Goal: Navigation & Orientation: Find specific page/section

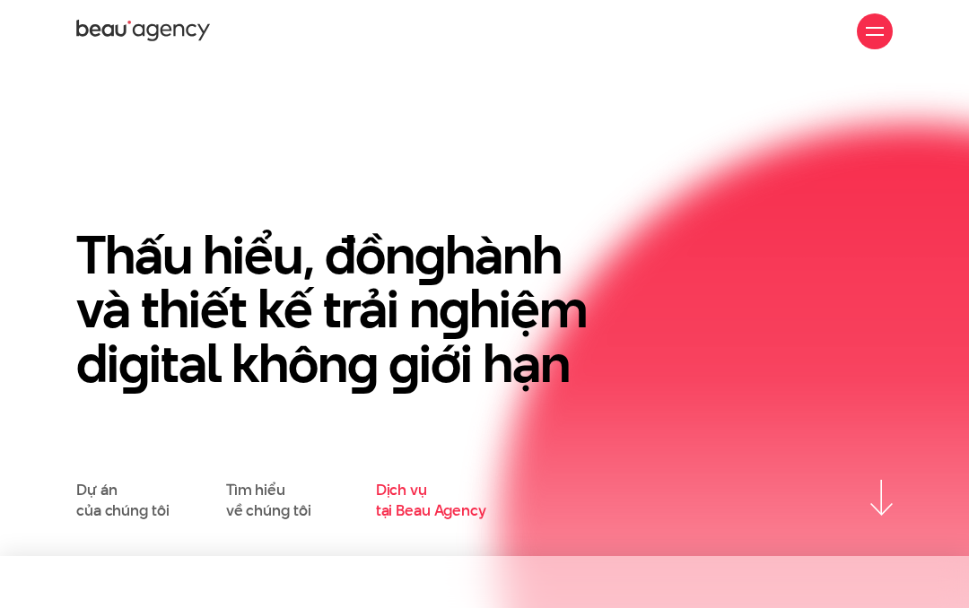
click at [414, 515] on link "Dịch vụ tại Beau Agency" at bounding box center [431, 500] width 110 height 40
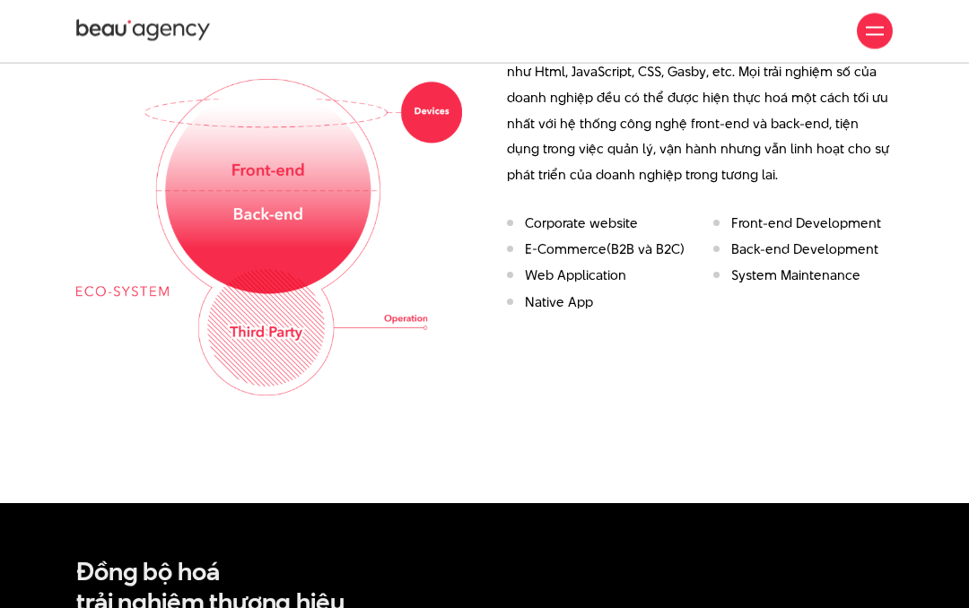
scroll to position [1800, 0]
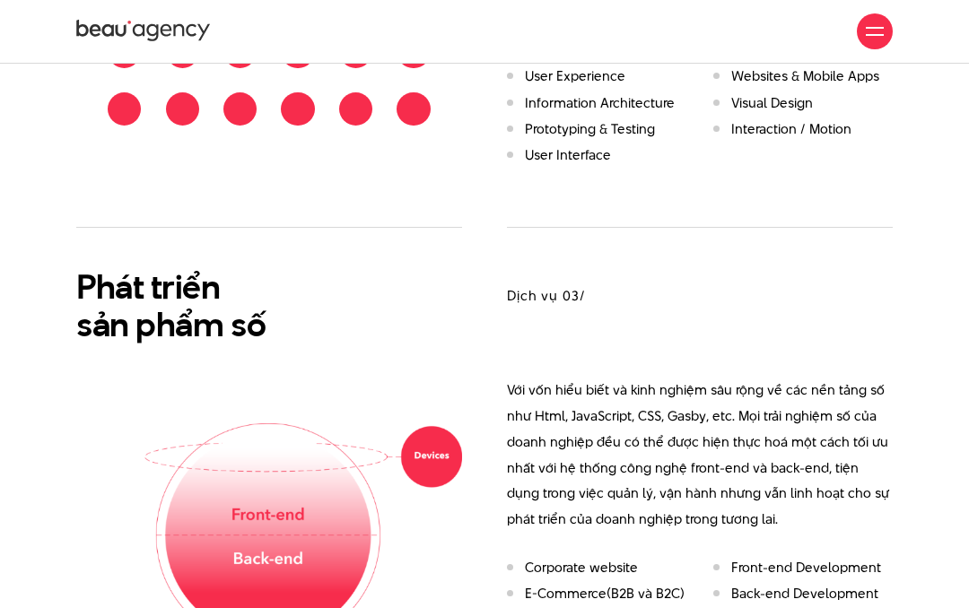
click at [884, 32] on div at bounding box center [875, 31] width 36 height 36
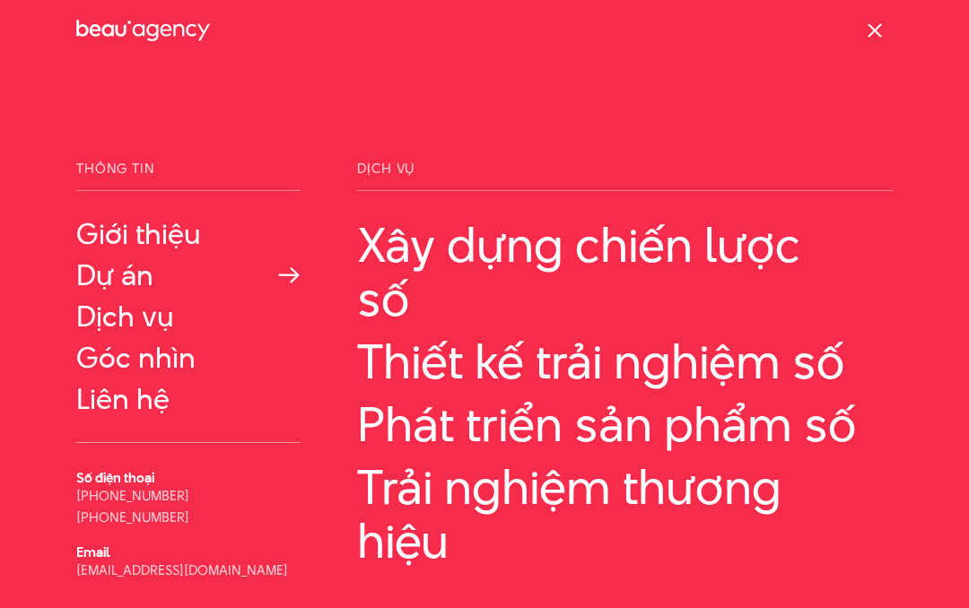
click at [120, 283] on link "Dự án" at bounding box center [188, 275] width 224 height 32
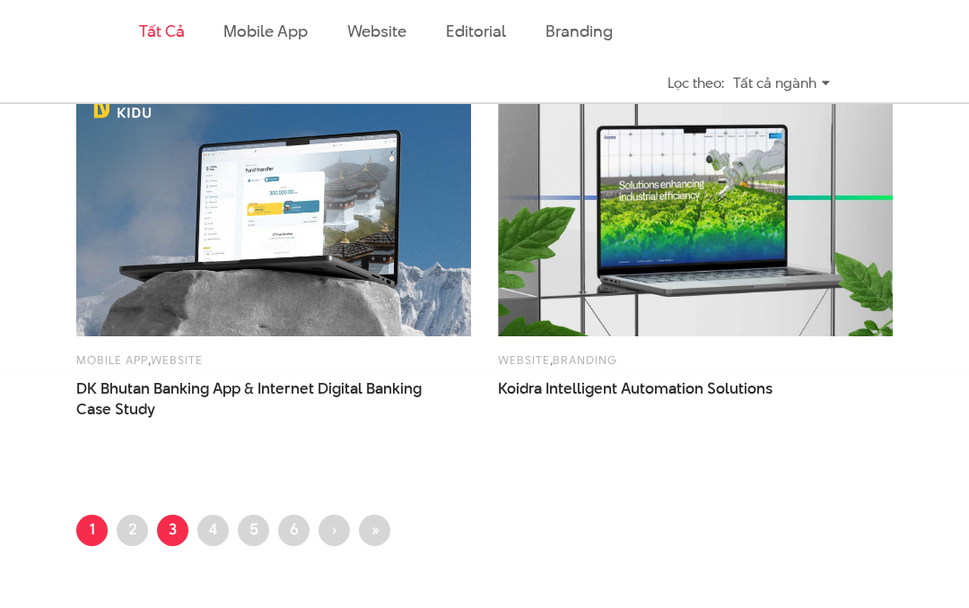
scroll to position [2437, 0]
click at [144, 536] on link "Trang 2" at bounding box center [132, 530] width 31 height 31
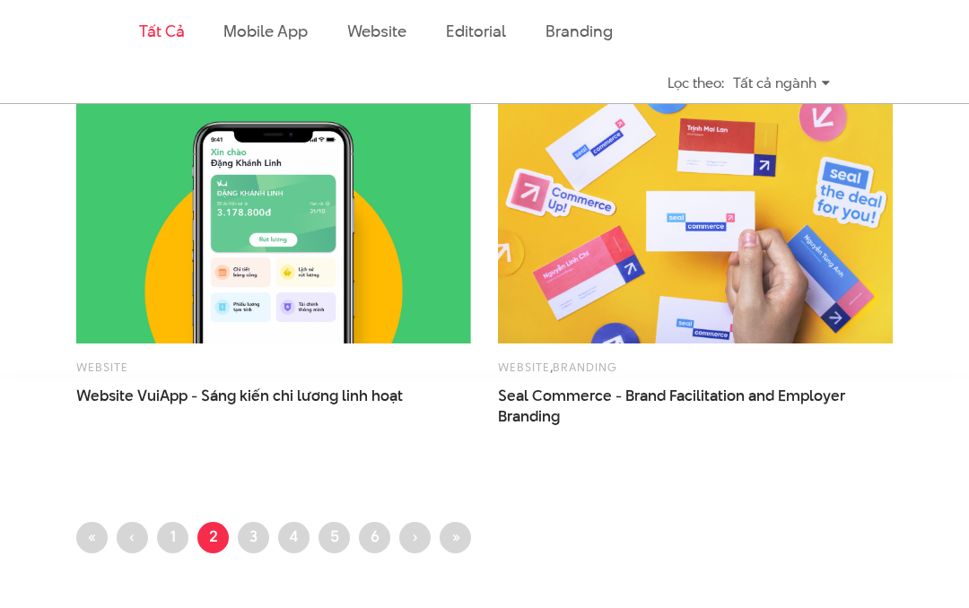
scroll to position [2460, 0]
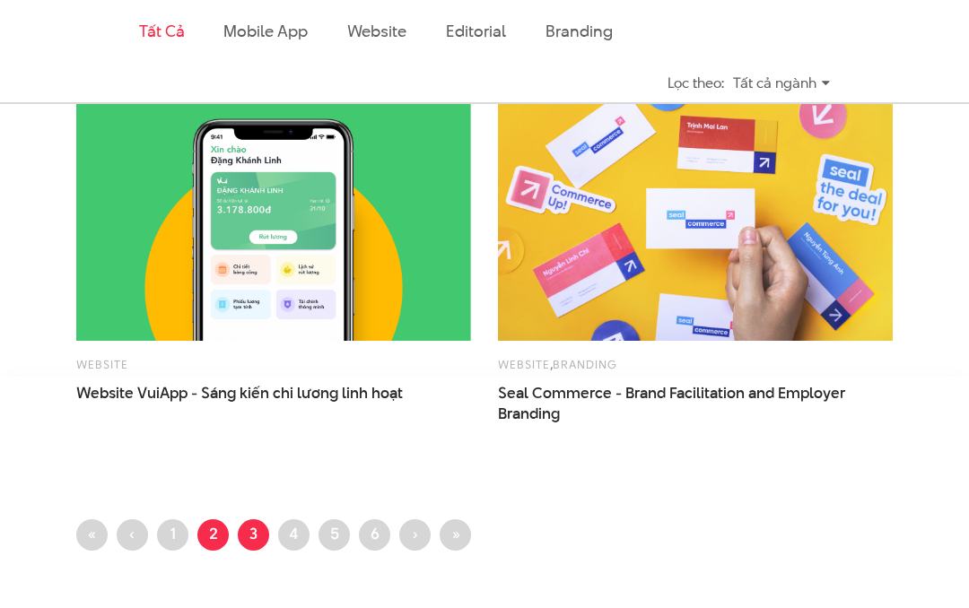
click at [262, 530] on link "Trang 3" at bounding box center [253, 535] width 31 height 31
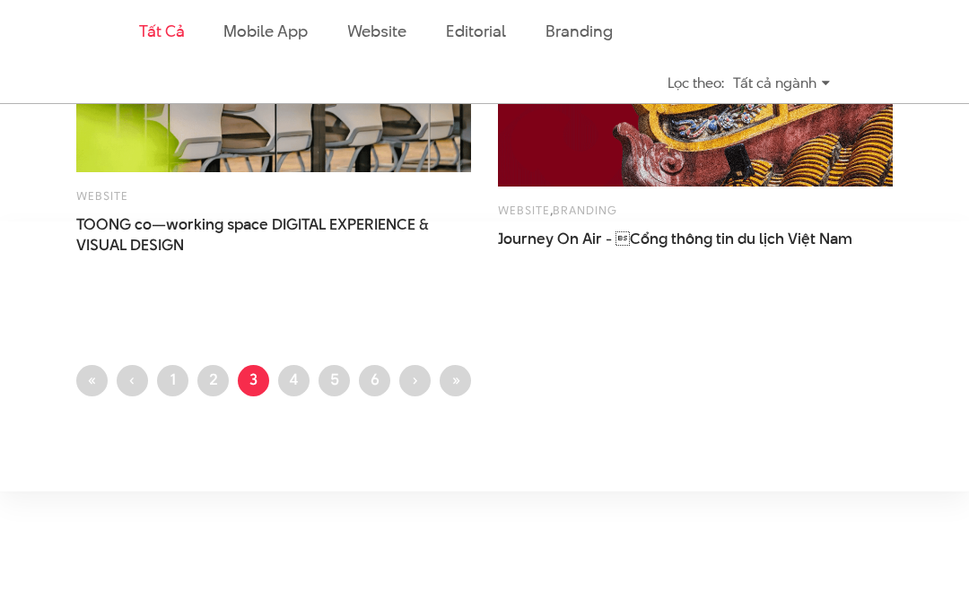
scroll to position [2529, 0]
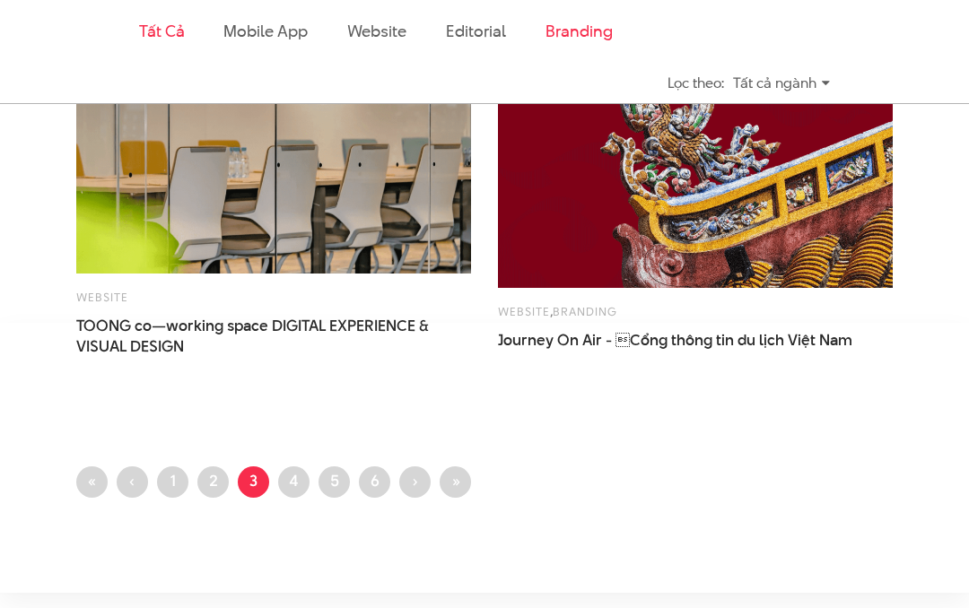
click at [566, 36] on link "Branding" at bounding box center [578, 31] width 66 height 22
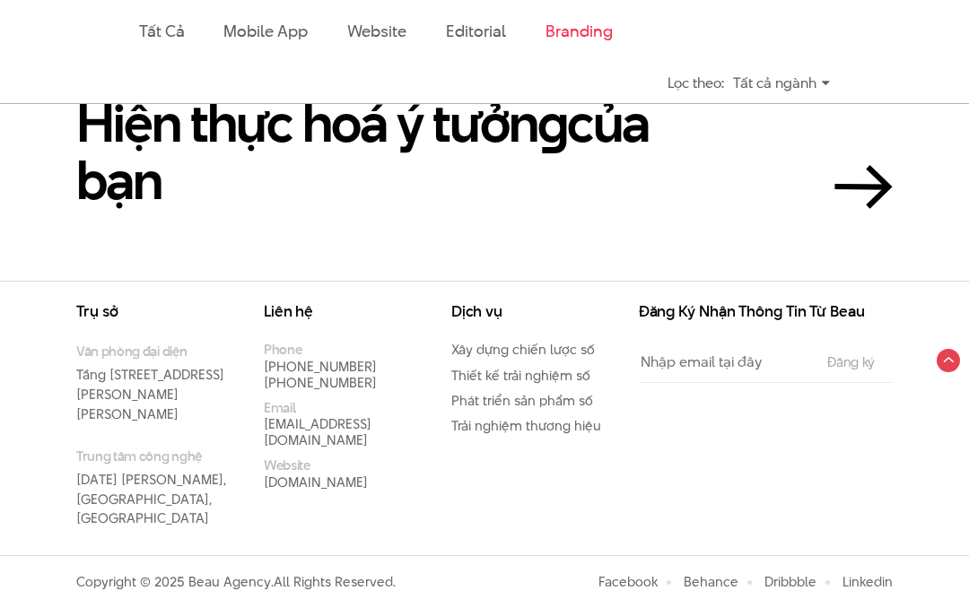
scroll to position [1960, 0]
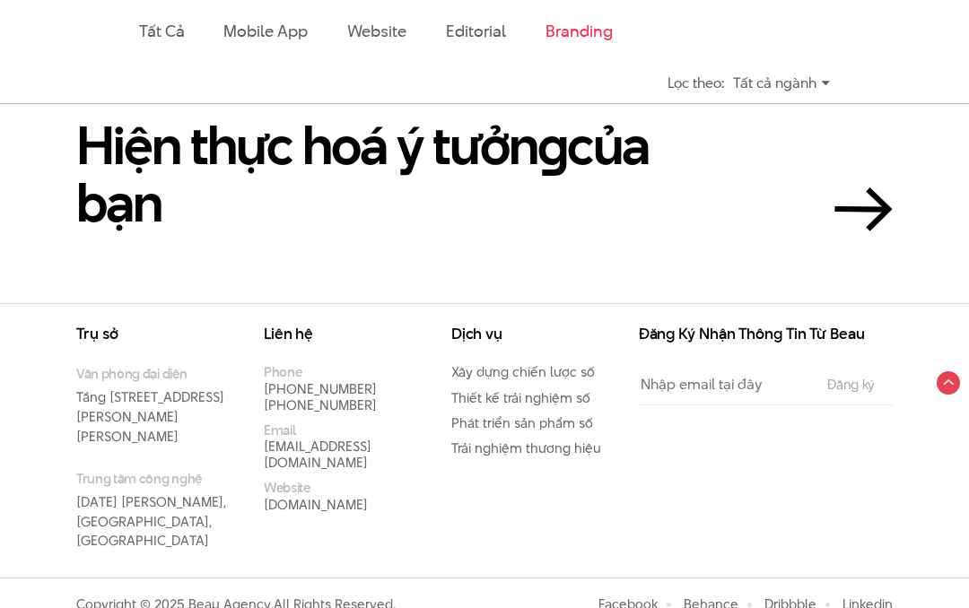
click at [806, 83] on div "Tất cả ngành" at bounding box center [781, 82] width 97 height 31
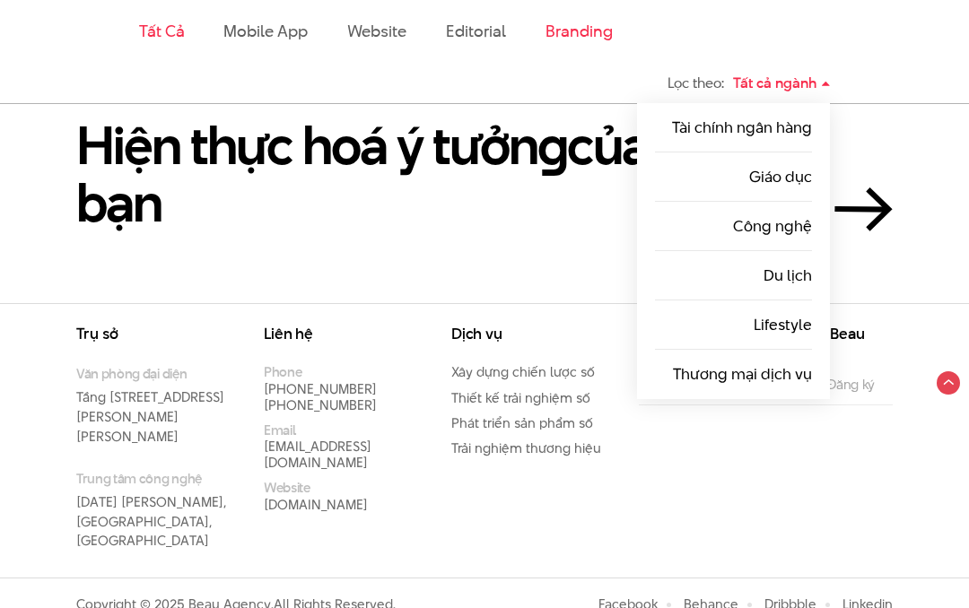
click at [158, 31] on link "Tất cả" at bounding box center [161, 31] width 45 height 22
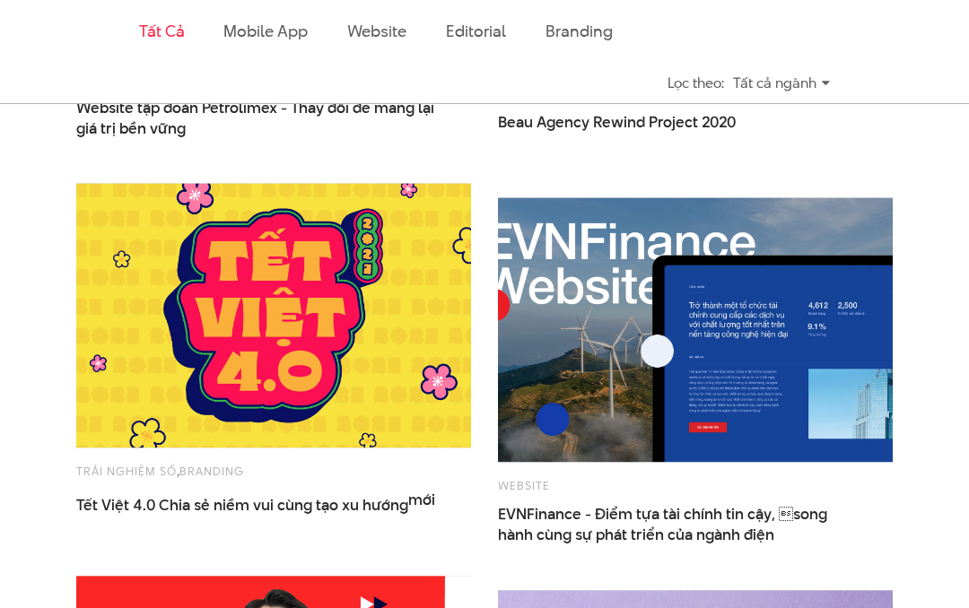
scroll to position [462, 0]
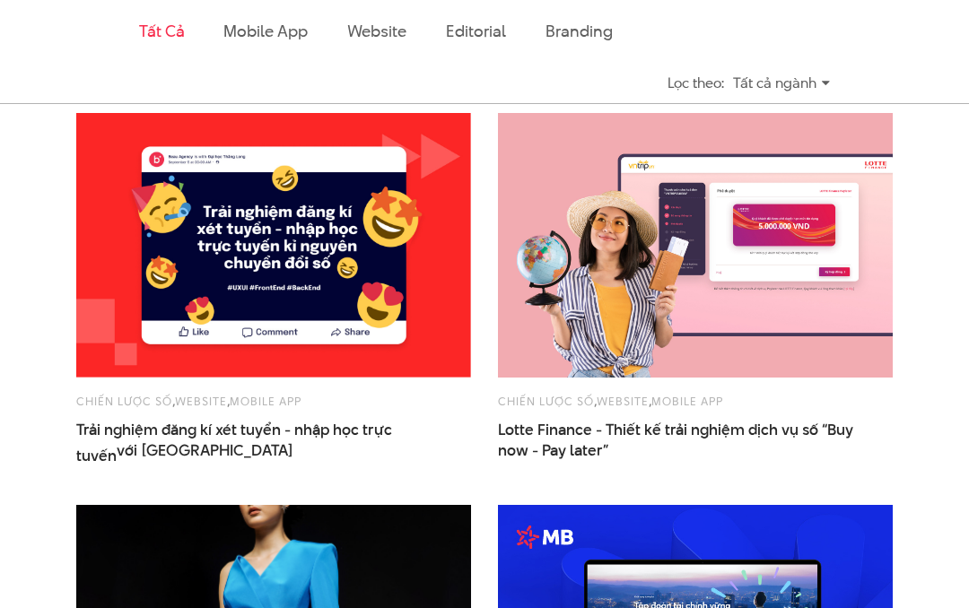
click at [775, 89] on div "Tất cả ngành" at bounding box center [781, 82] width 97 height 31
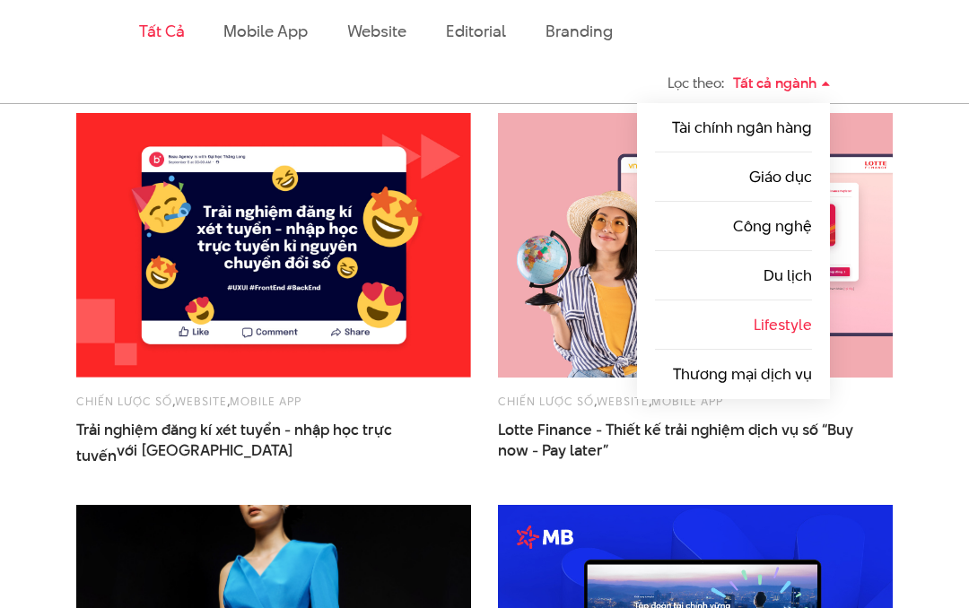
click at [792, 324] on link "Lifestyle" at bounding box center [782, 325] width 58 height 22
click at [798, 269] on link "Du lịch" at bounding box center [787, 276] width 48 height 22
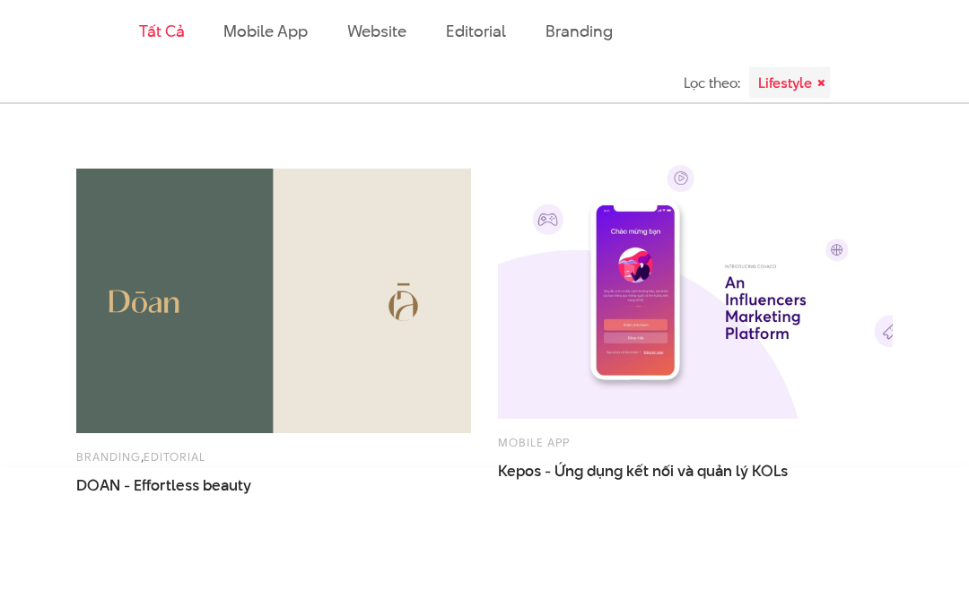
scroll to position [2383, 0]
click at [345, 336] on img at bounding box center [274, 300] width 434 height 291
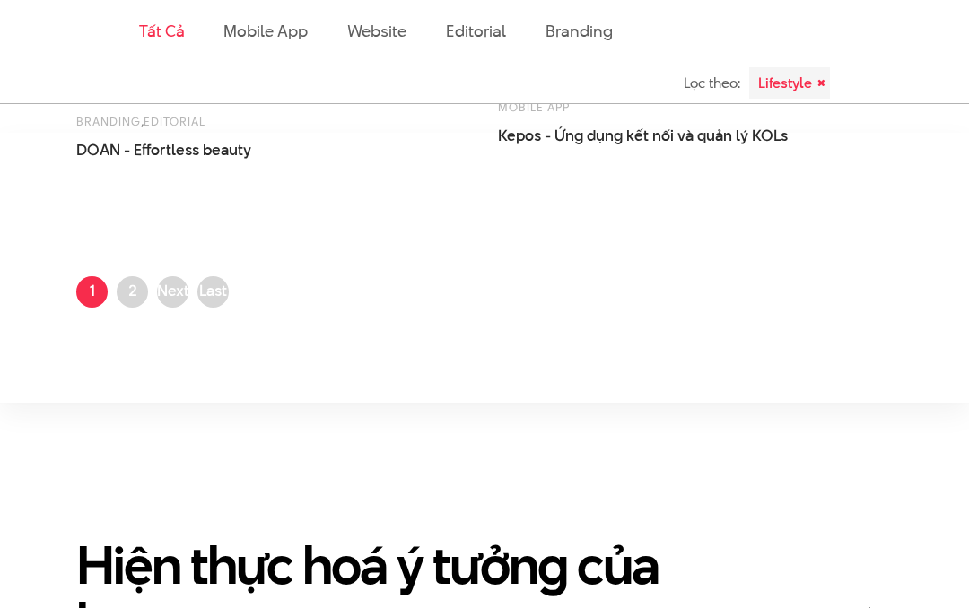
scroll to position [2721, 0]
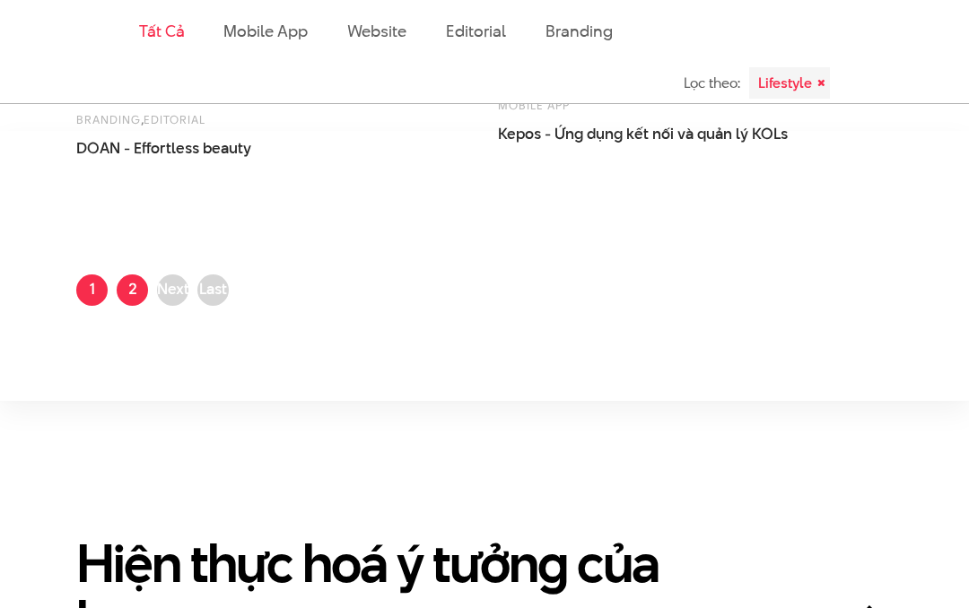
click at [129, 285] on link "Trang 2" at bounding box center [132, 289] width 31 height 31
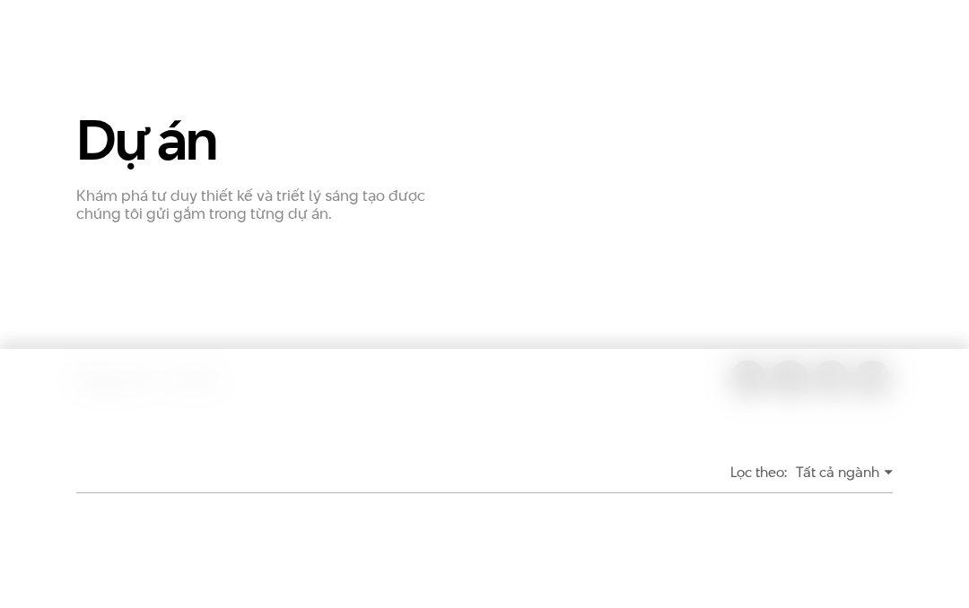
scroll to position [0, 0]
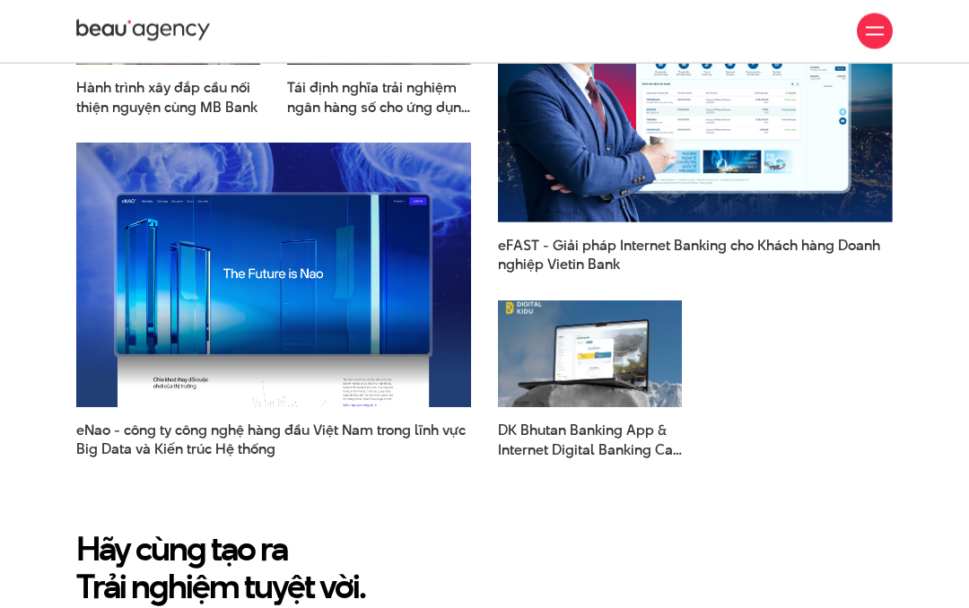
scroll to position [8276, 0]
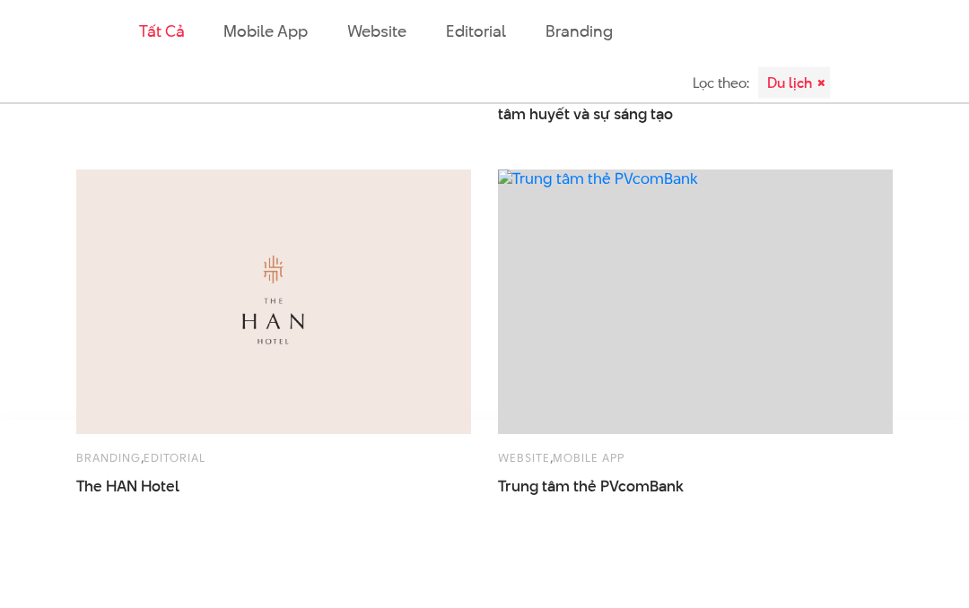
scroll to position [1981, 0]
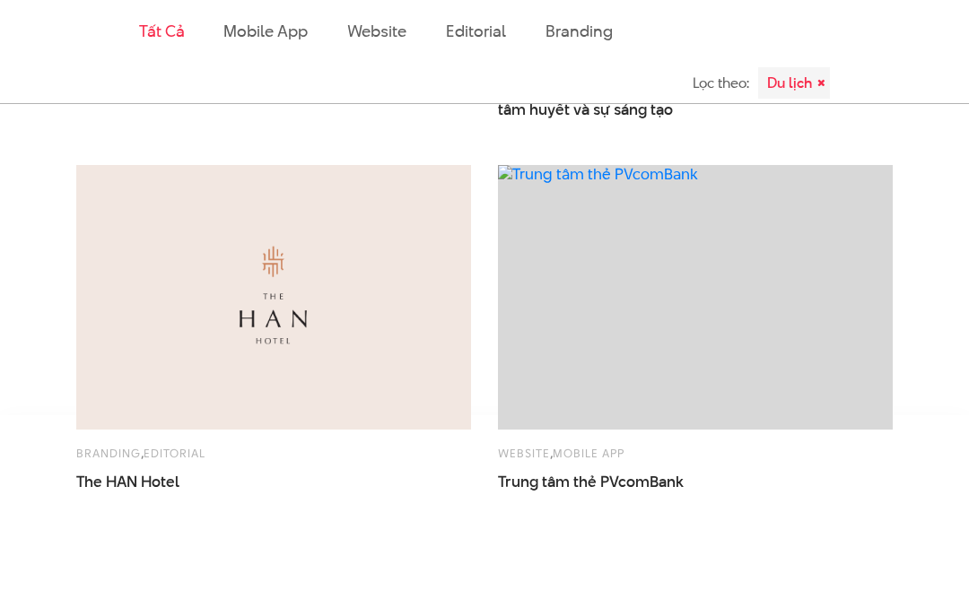
click at [324, 335] on img at bounding box center [274, 297] width 434 height 291
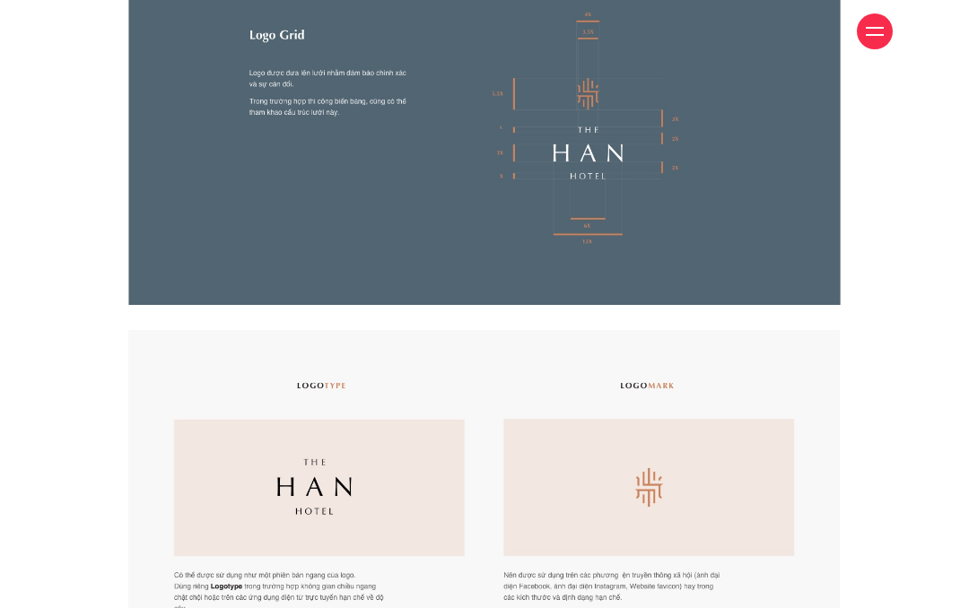
scroll to position [1447, 0]
